Goal: Browse casually: Explore the website without a specific task or goal

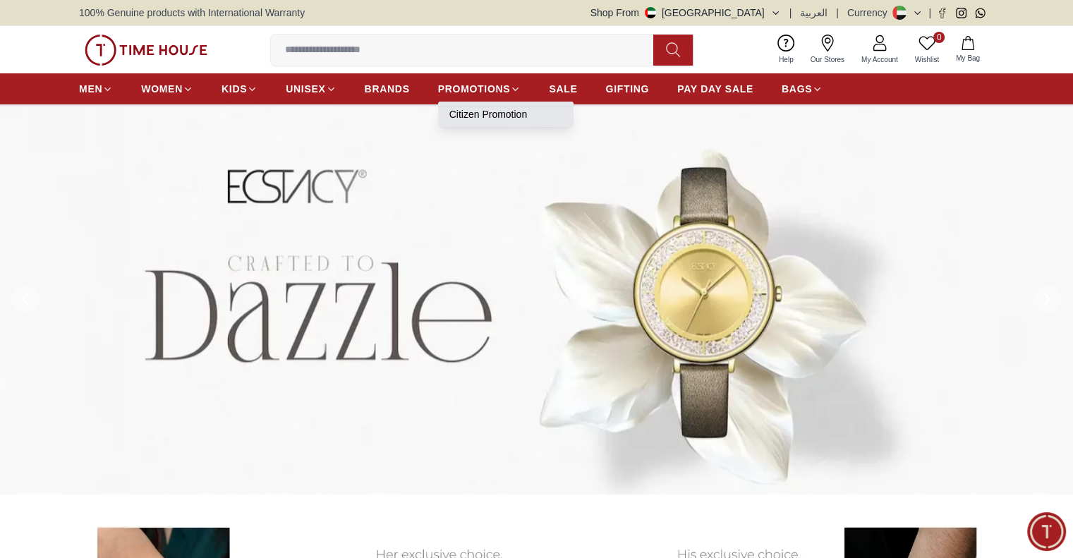
click at [464, 115] on link "Citizen Promotion" at bounding box center [505, 114] width 113 height 14
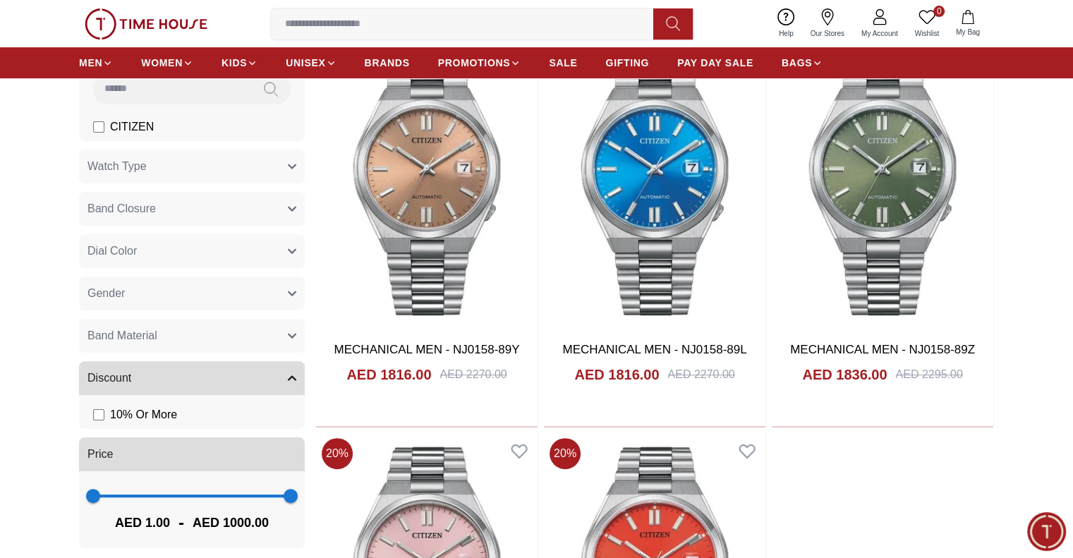
scroll to position [502, 0]
click at [186, 27] on img at bounding box center [146, 23] width 123 height 31
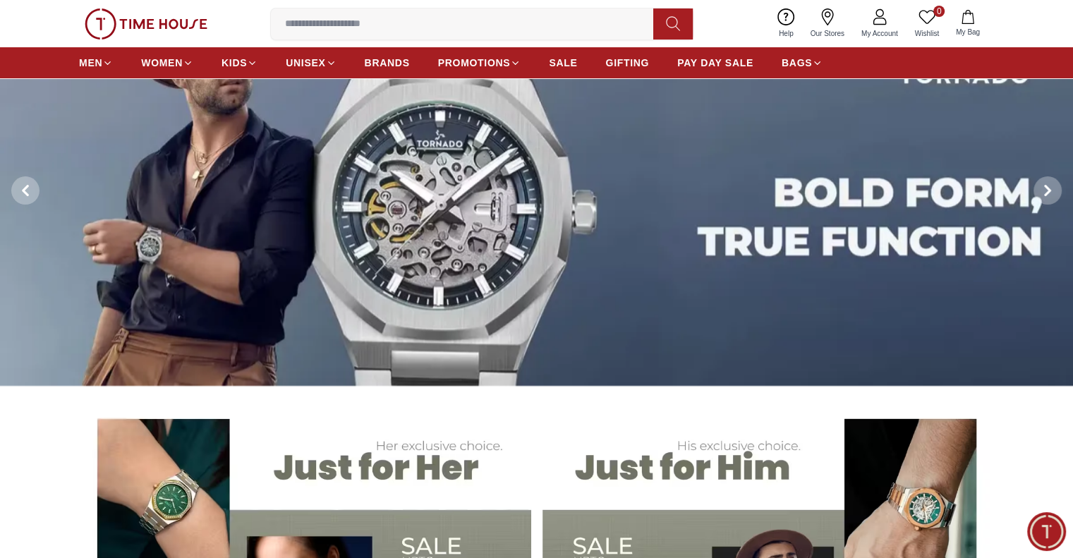
scroll to position [109, 0]
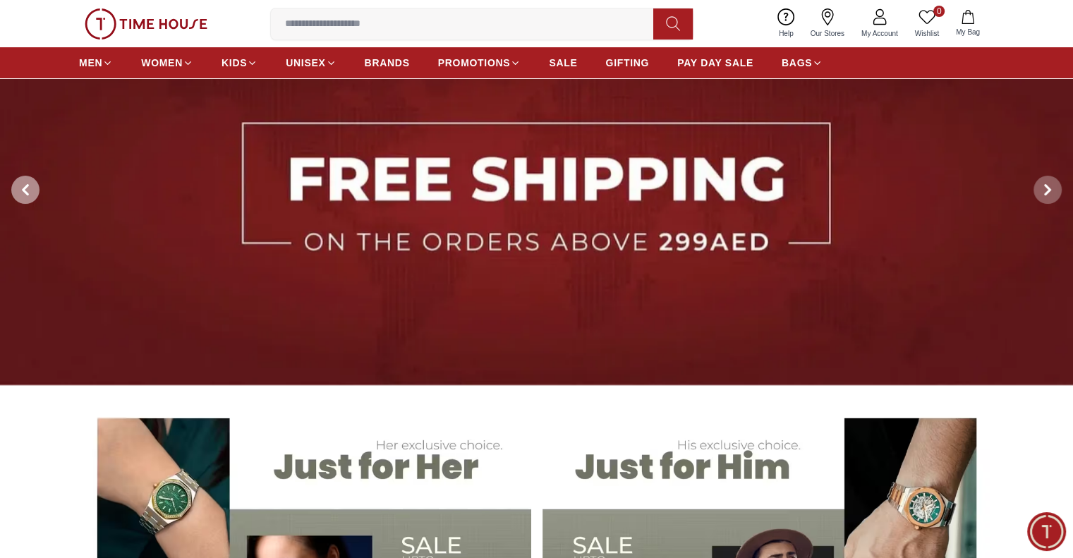
click at [15, 181] on span at bounding box center [25, 190] width 28 height 28
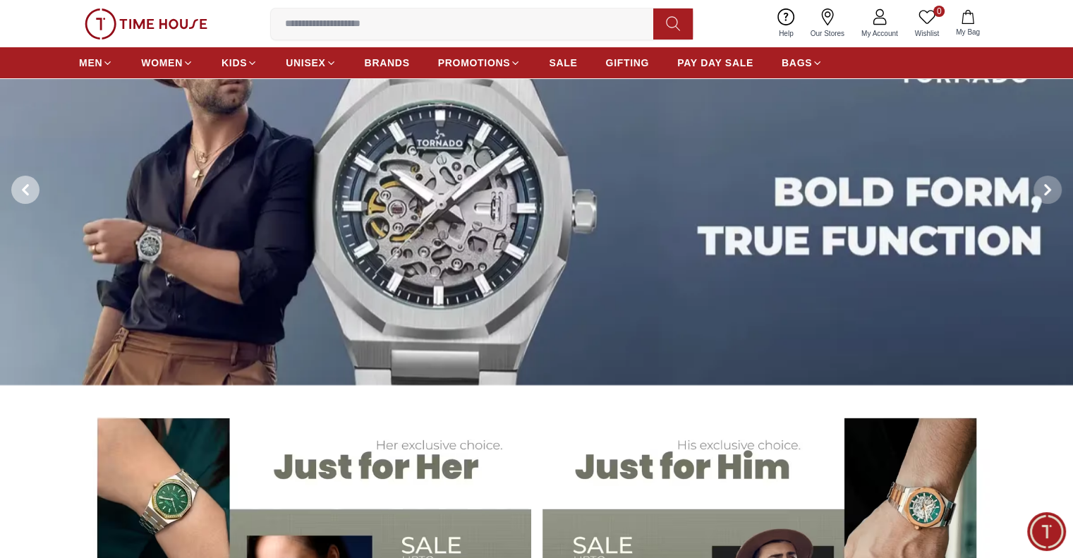
click at [15, 181] on span at bounding box center [25, 190] width 28 height 28
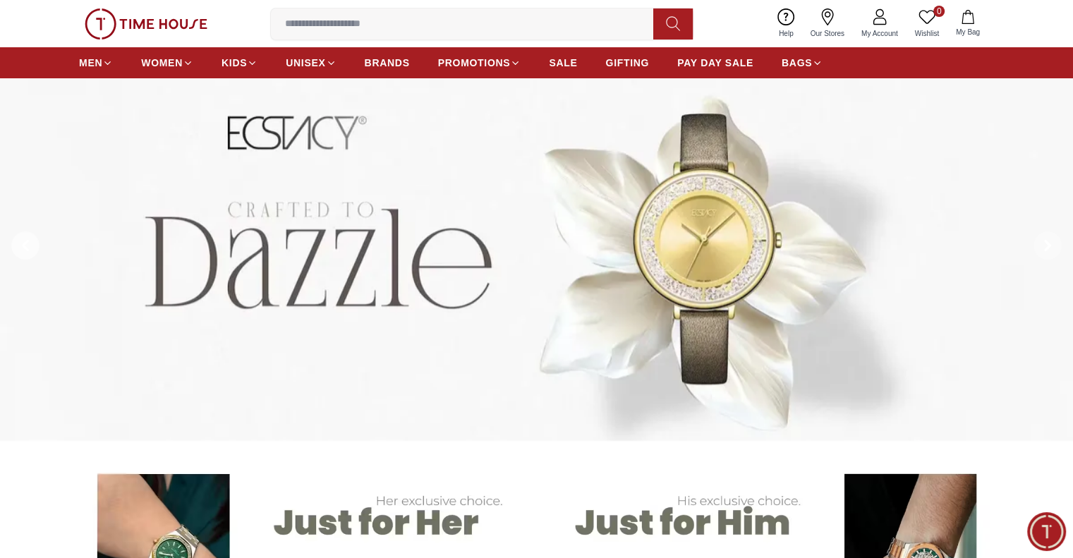
scroll to position [41, 0]
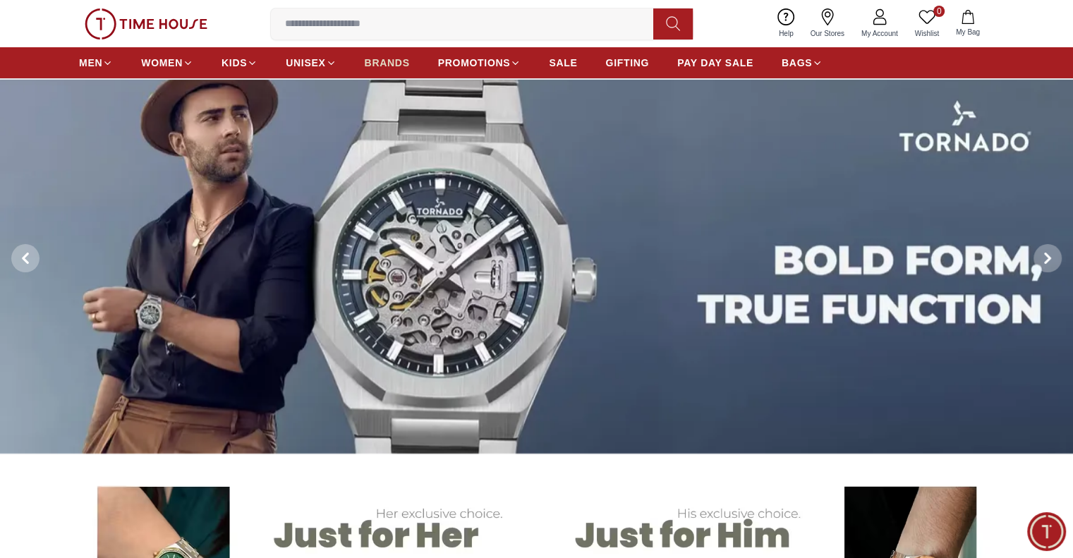
click at [382, 56] on span "BRANDS" at bounding box center [387, 63] width 45 height 14
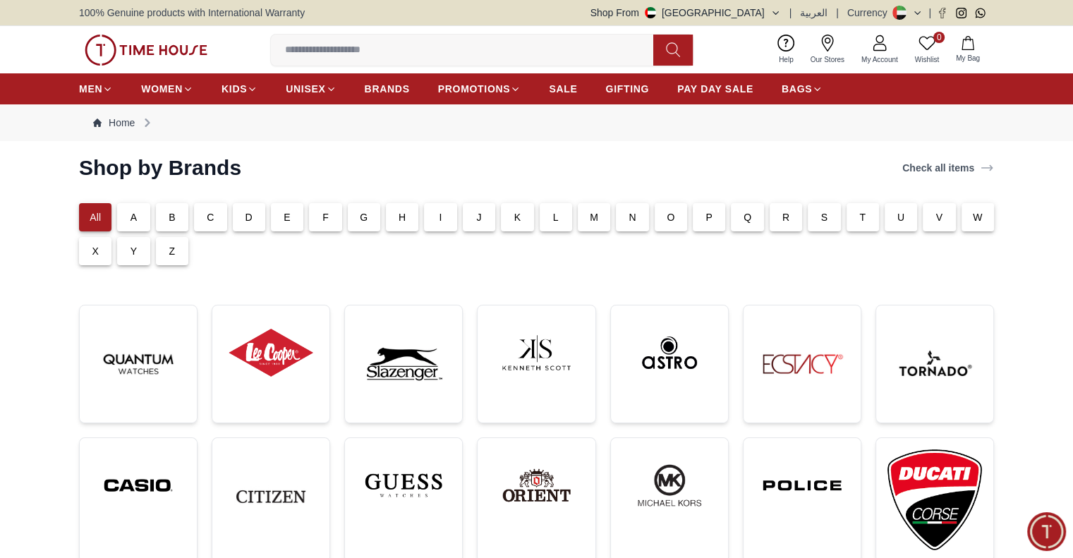
click at [128, 56] on img at bounding box center [146, 50] width 123 height 31
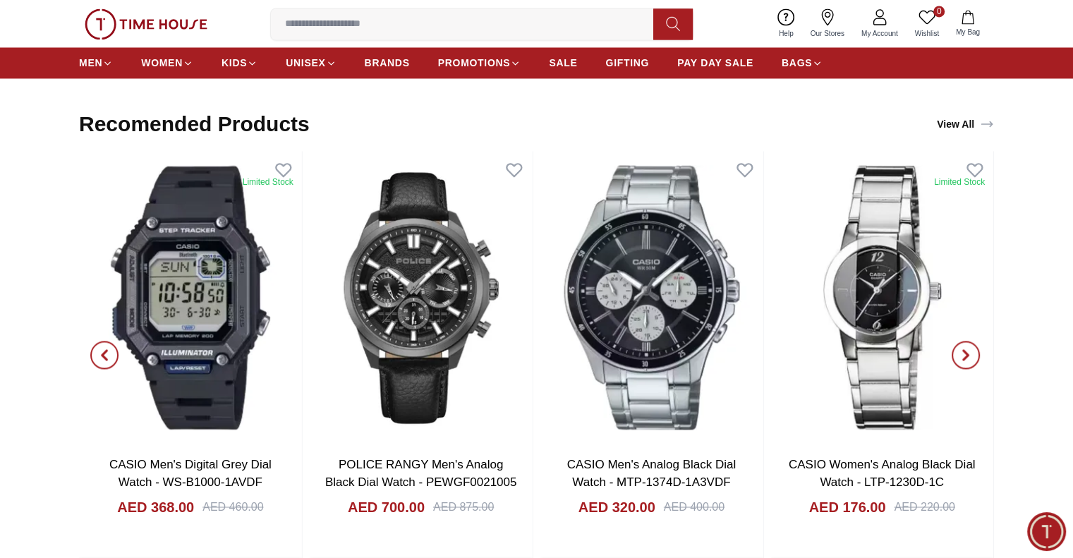
scroll to position [2331, 0]
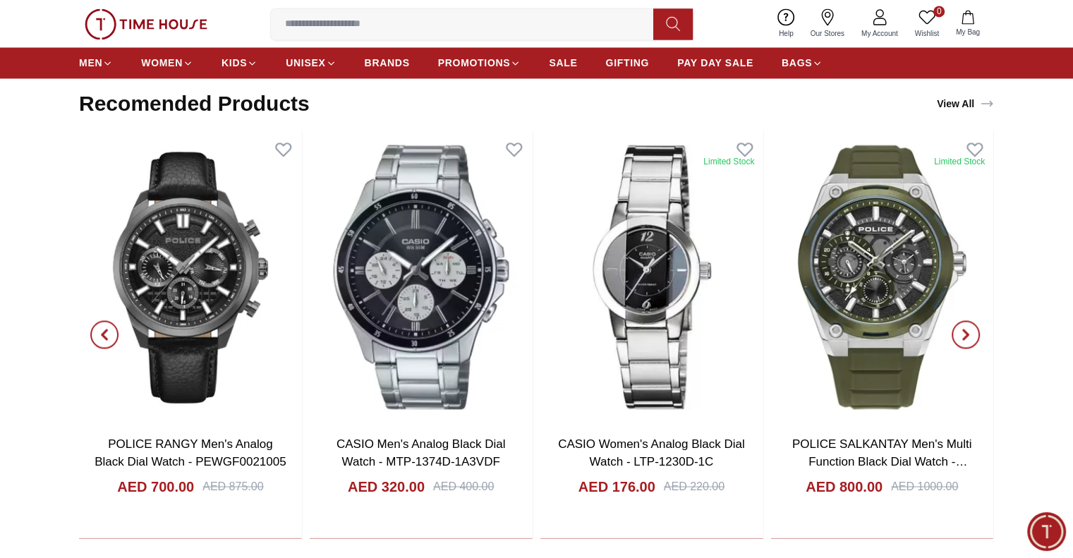
click at [107, 335] on icon "button" at bounding box center [104, 333] width 4 height 9
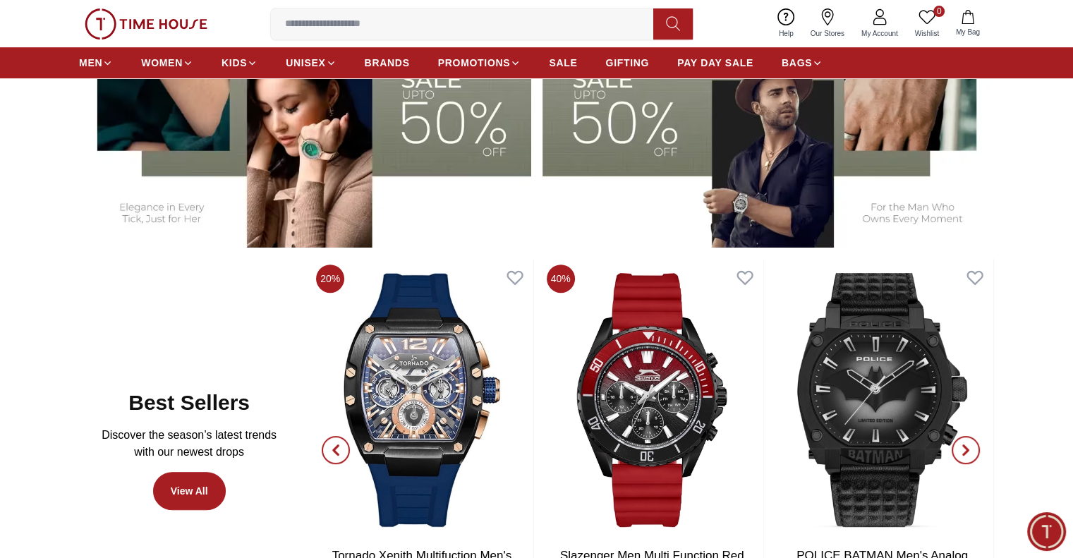
scroll to position [0, 0]
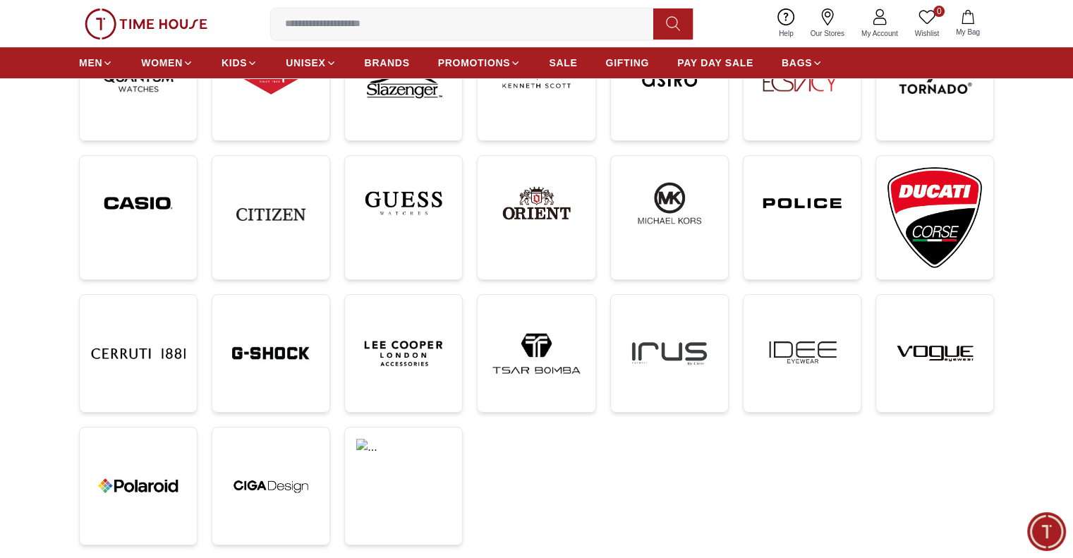
scroll to position [270, 0]
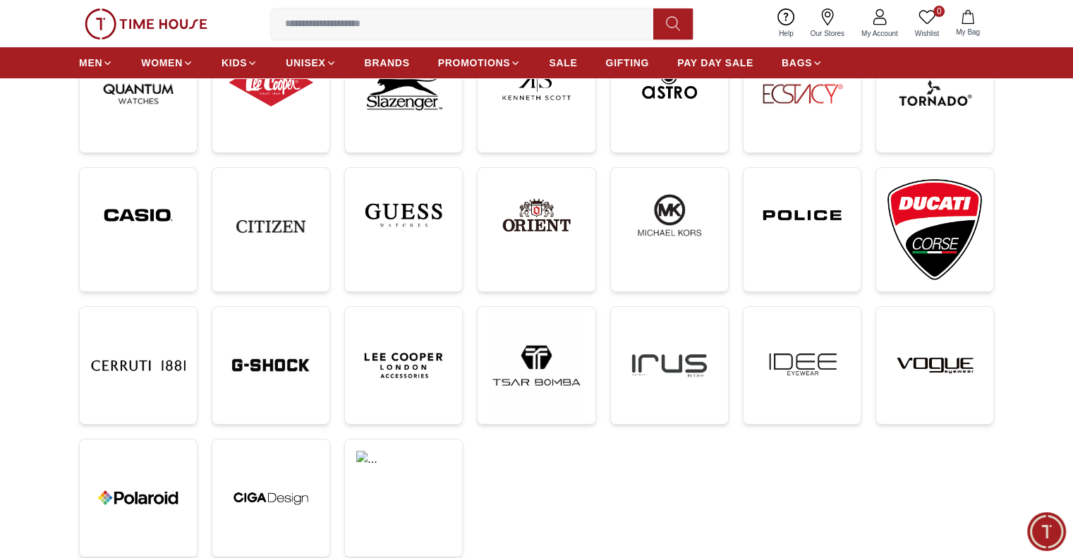
click at [147, 22] on img at bounding box center [146, 23] width 123 height 31
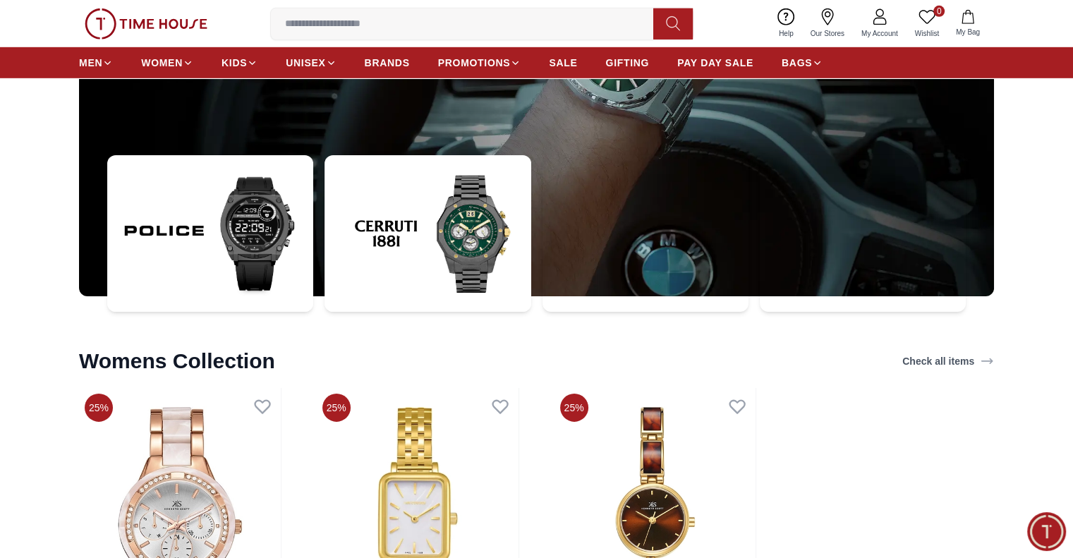
scroll to position [4321, 0]
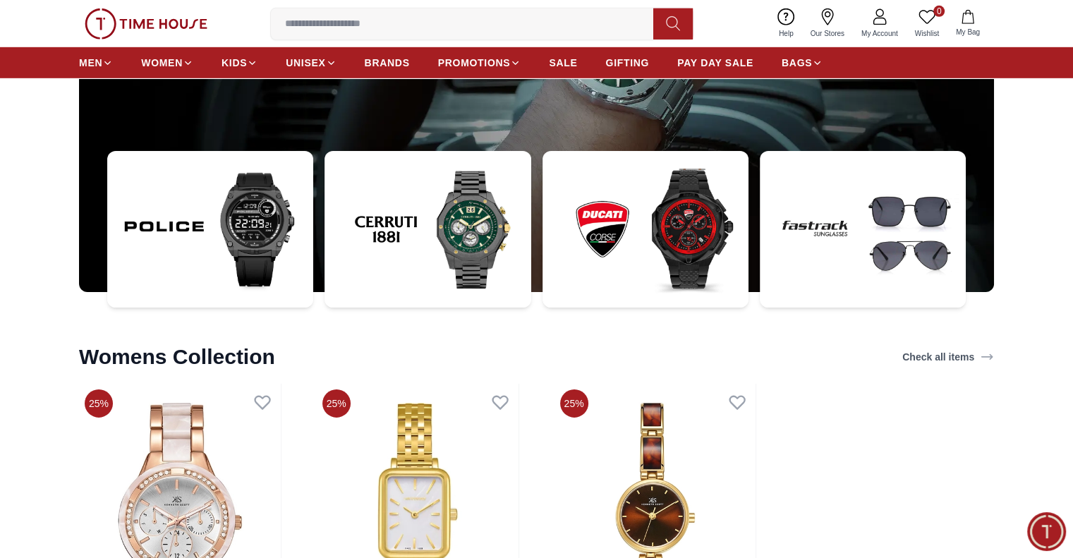
click at [657, 208] on img at bounding box center [645, 229] width 206 height 157
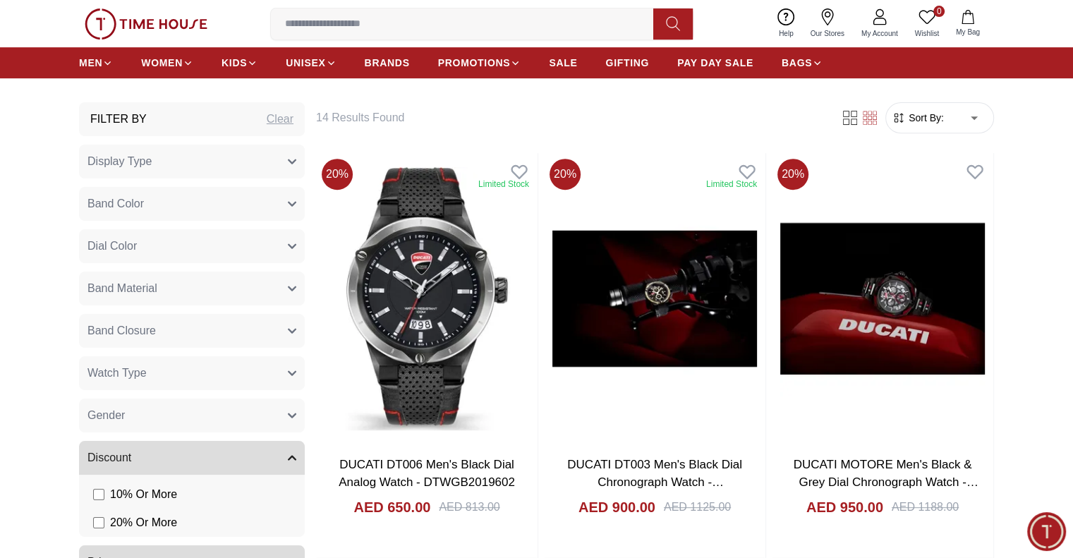
scroll to position [563, 0]
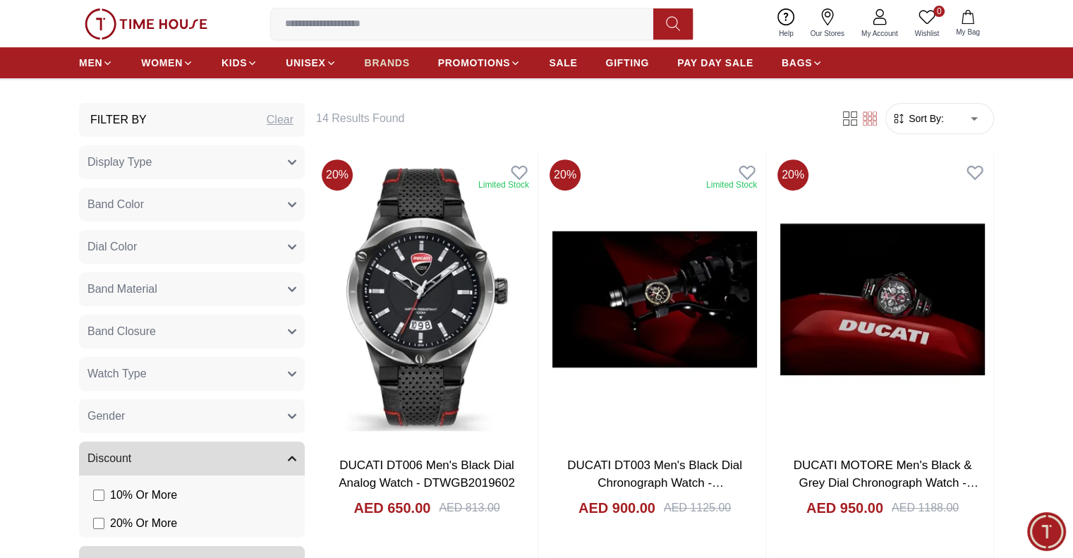
click at [393, 63] on span "BRANDS" at bounding box center [387, 63] width 45 height 14
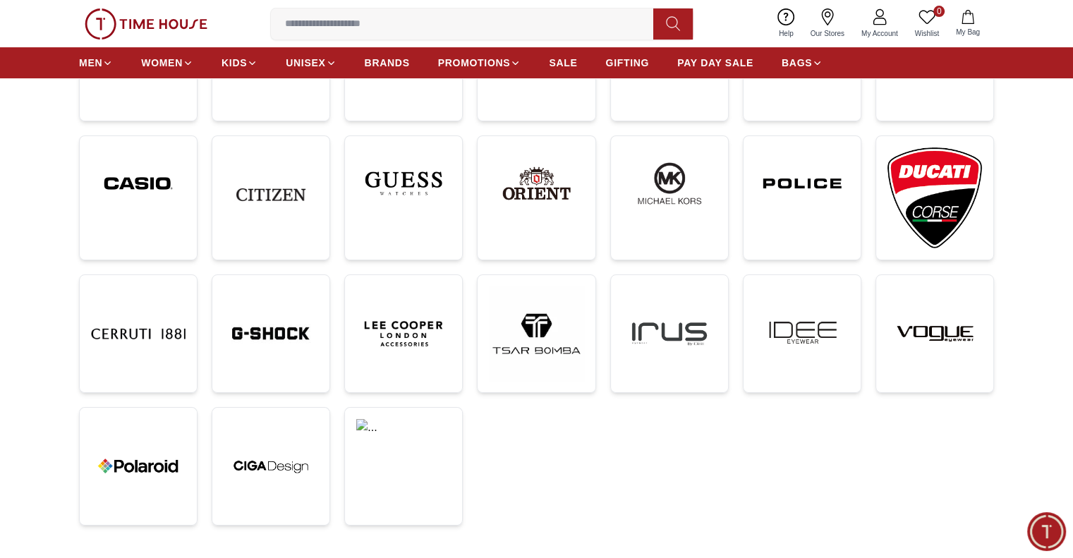
scroll to position [301, 0]
